Goal: Navigation & Orientation: Find specific page/section

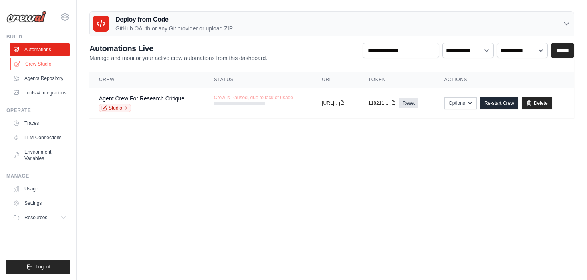
click at [35, 64] on link "Crew Studio" at bounding box center [40, 64] width 60 height 13
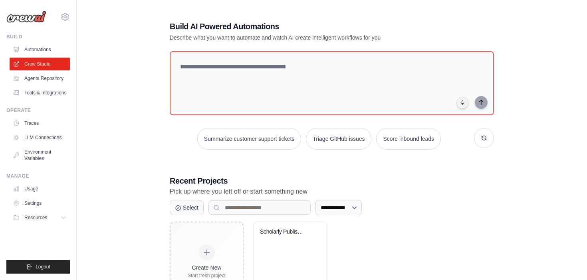
scroll to position [42, 0]
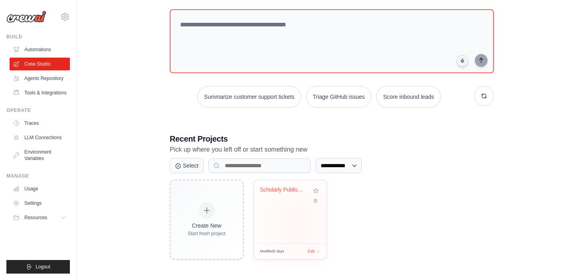
click at [298, 222] on div "Scholarly Publisher Tender Scouting..." at bounding box center [290, 211] width 73 height 63
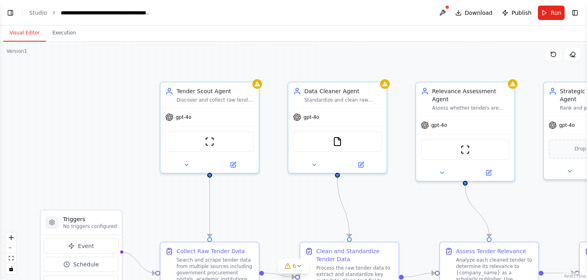
scroll to position [1232, 0]
click at [35, 13] on link "Studio" at bounding box center [38, 13] width 18 height 6
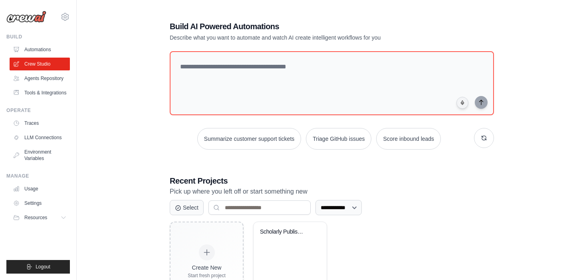
scroll to position [42, 0]
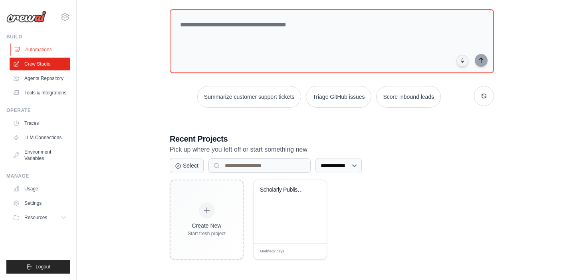
click at [22, 48] on link "Automations" at bounding box center [40, 49] width 60 height 13
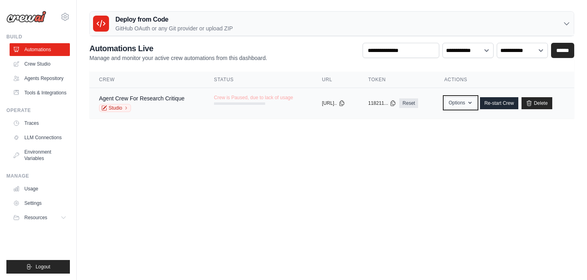
click at [474, 102] on icon "button" at bounding box center [470, 103] width 6 height 6
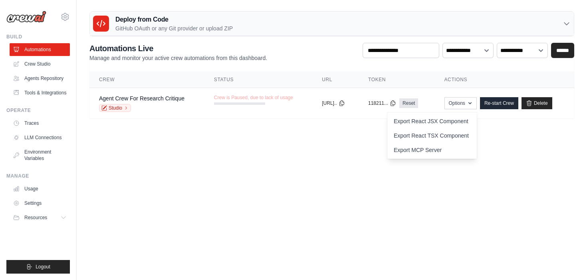
click at [523, 192] on body "ivy.cavendish@springernature.com Settings Build Automations Resources" at bounding box center [293, 140] width 587 height 280
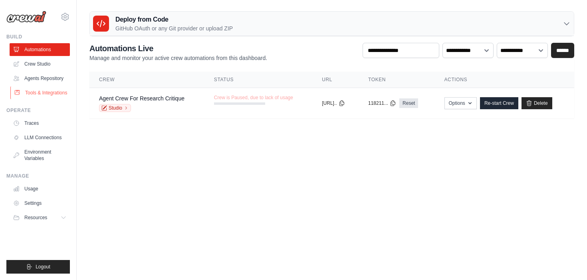
click at [47, 94] on link "Tools & Integrations" at bounding box center [40, 92] width 60 height 13
